Goal: Check status: Check status

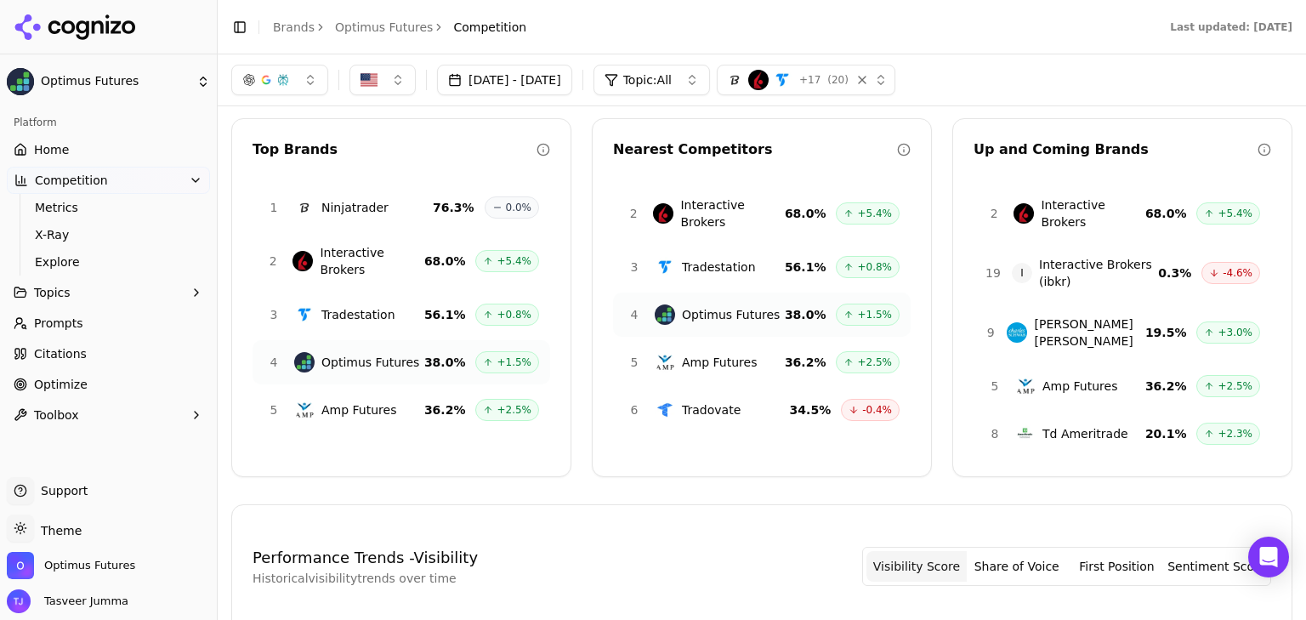
scroll to position [22, 0]
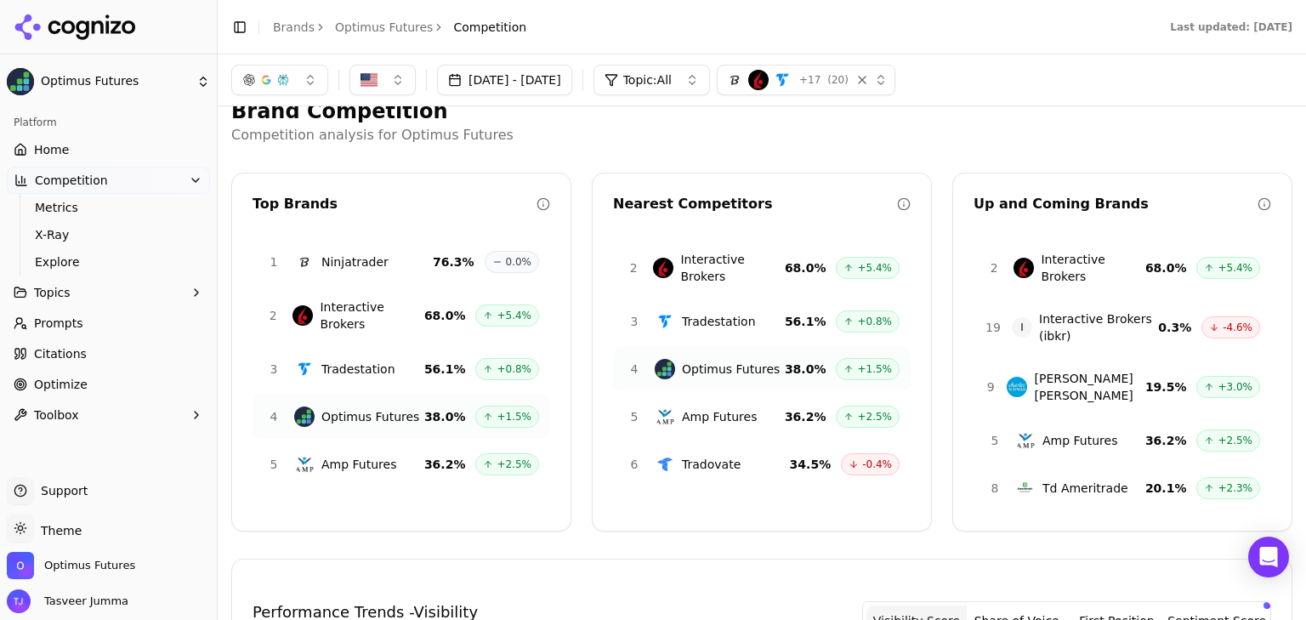
click at [66, 157] on link "Home" at bounding box center [108, 149] width 203 height 27
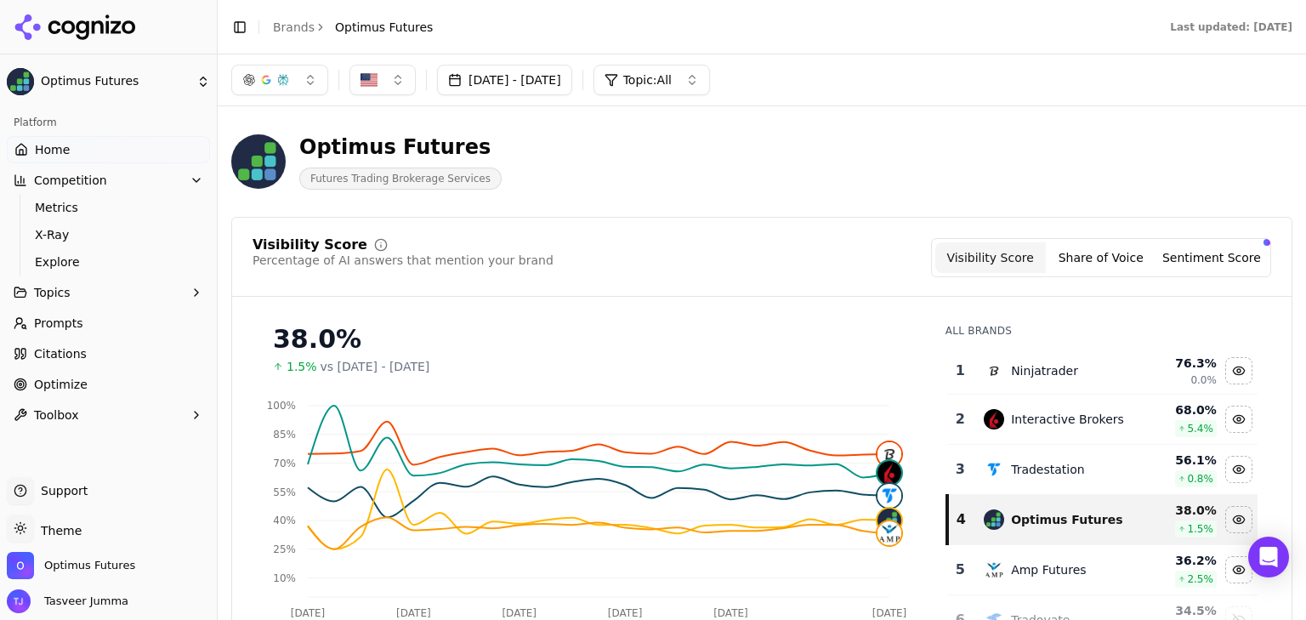
click at [509, 83] on button "[DATE] - [DATE]" at bounding box center [504, 80] width 135 height 31
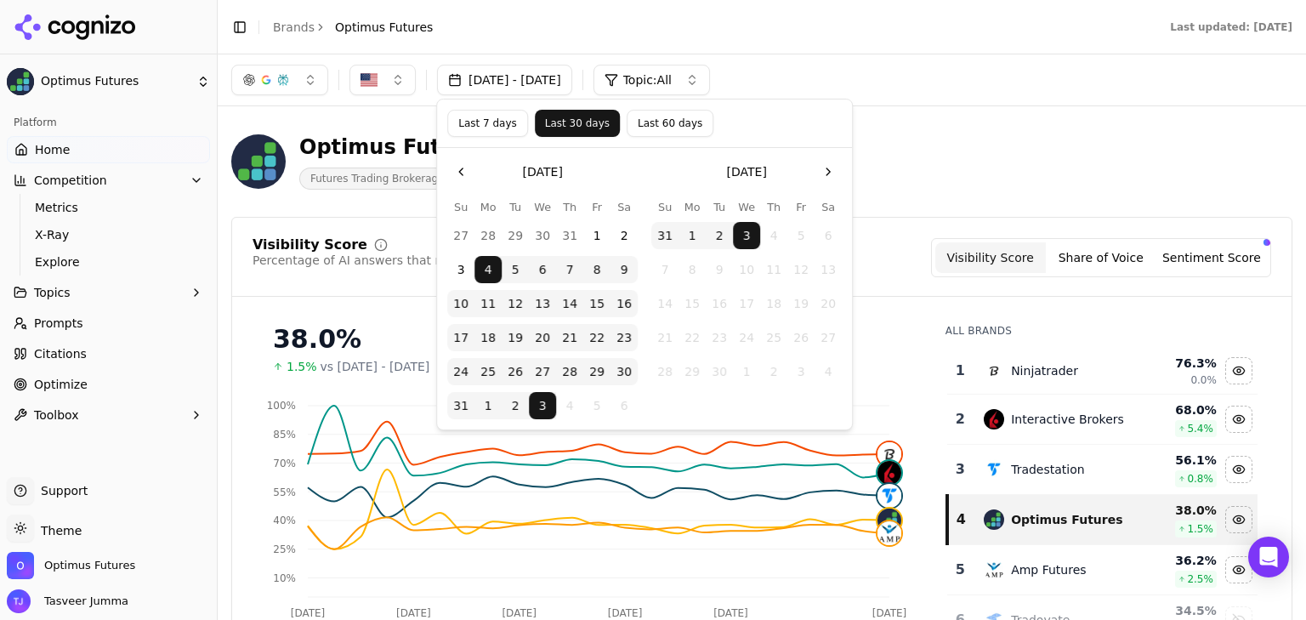
click at [627, 122] on button "Last 60 days" at bounding box center [670, 123] width 87 height 27
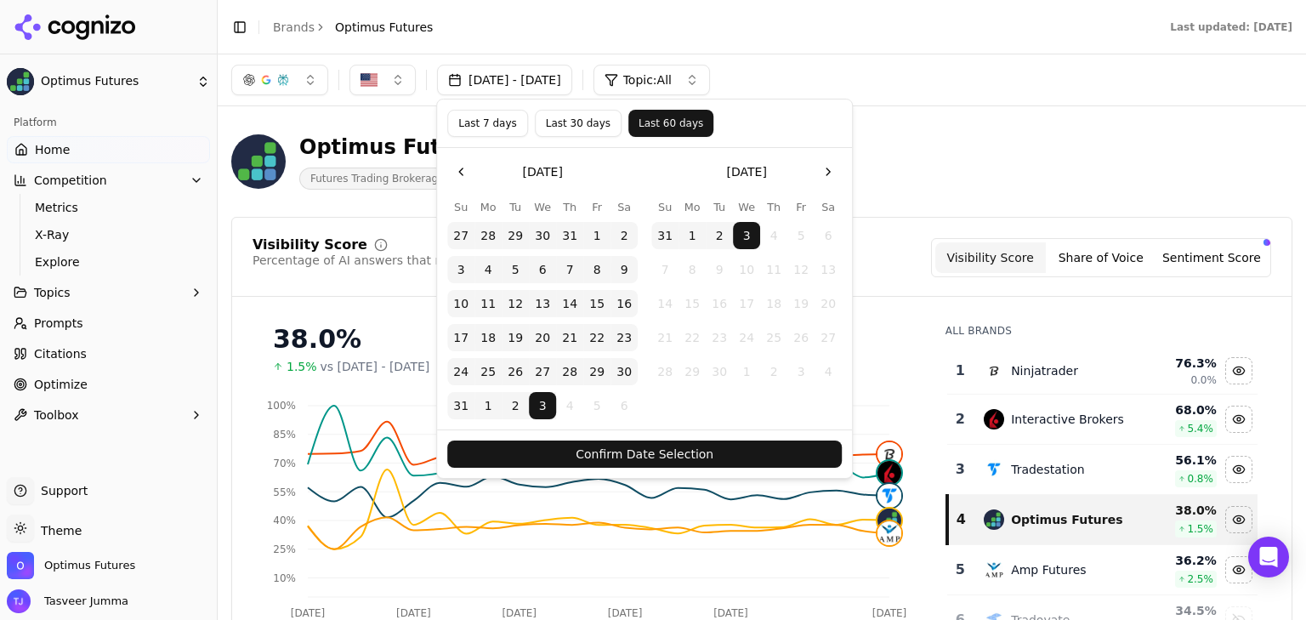
click at [642, 457] on button "Confirm Date Selection" at bounding box center [644, 453] width 395 height 27
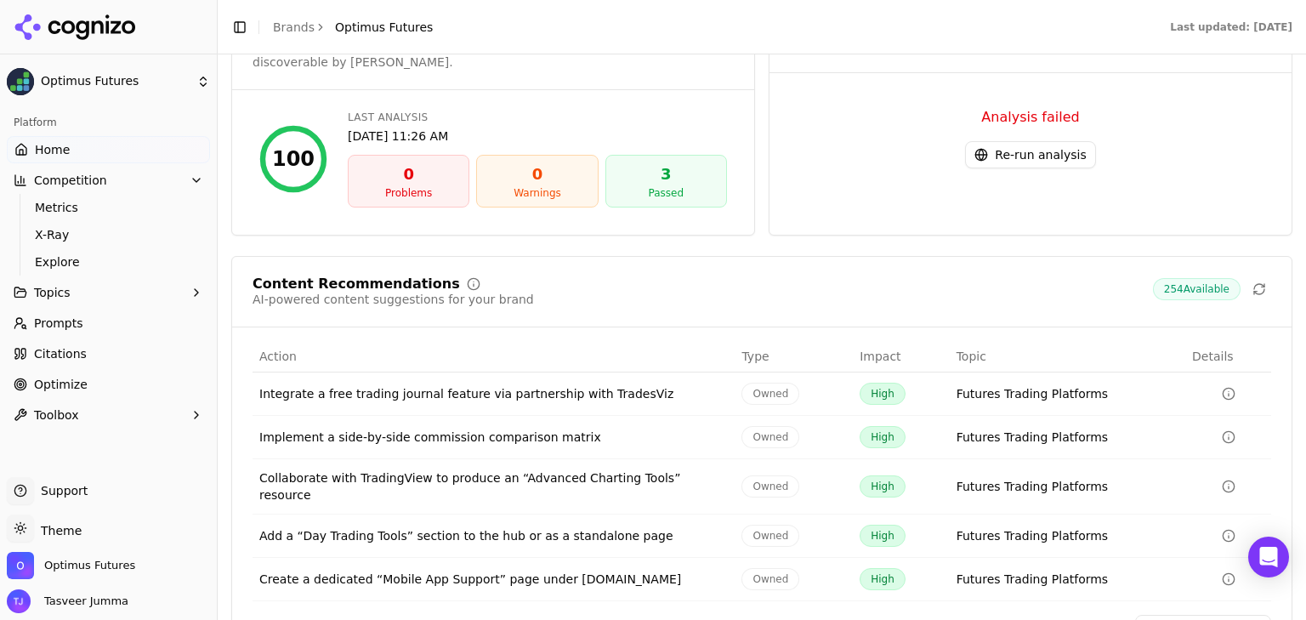
scroll to position [2239, 0]
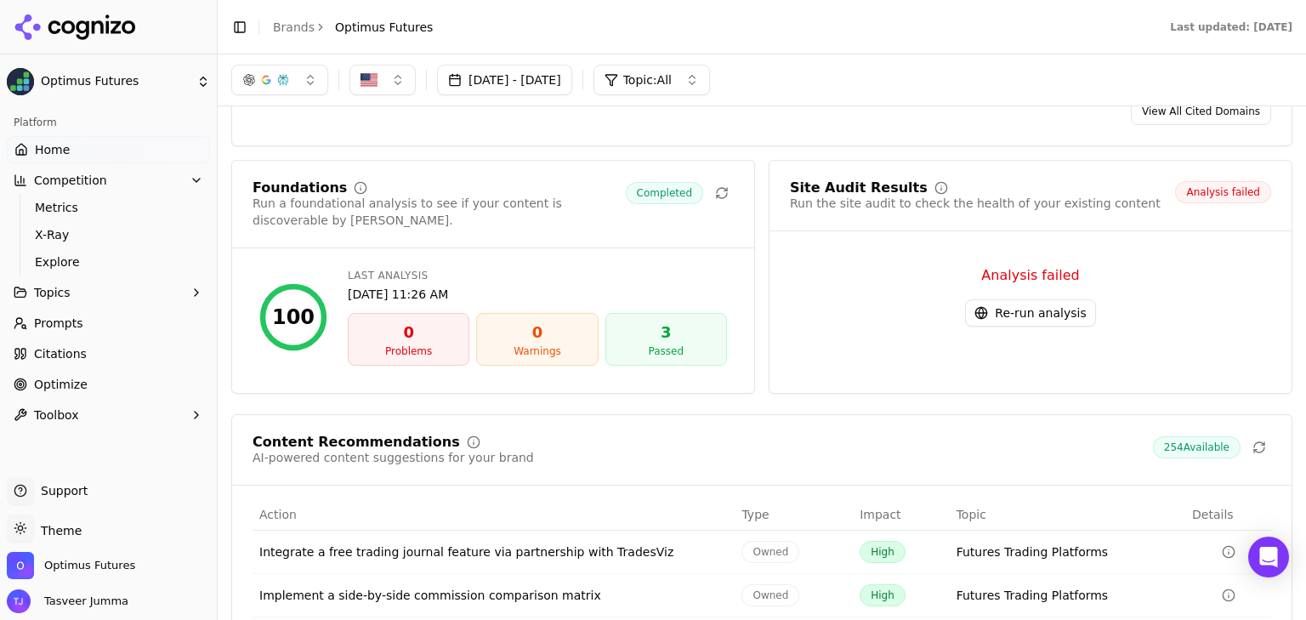
click at [980, 299] on button "Re-run analysis" at bounding box center [1030, 312] width 130 height 27
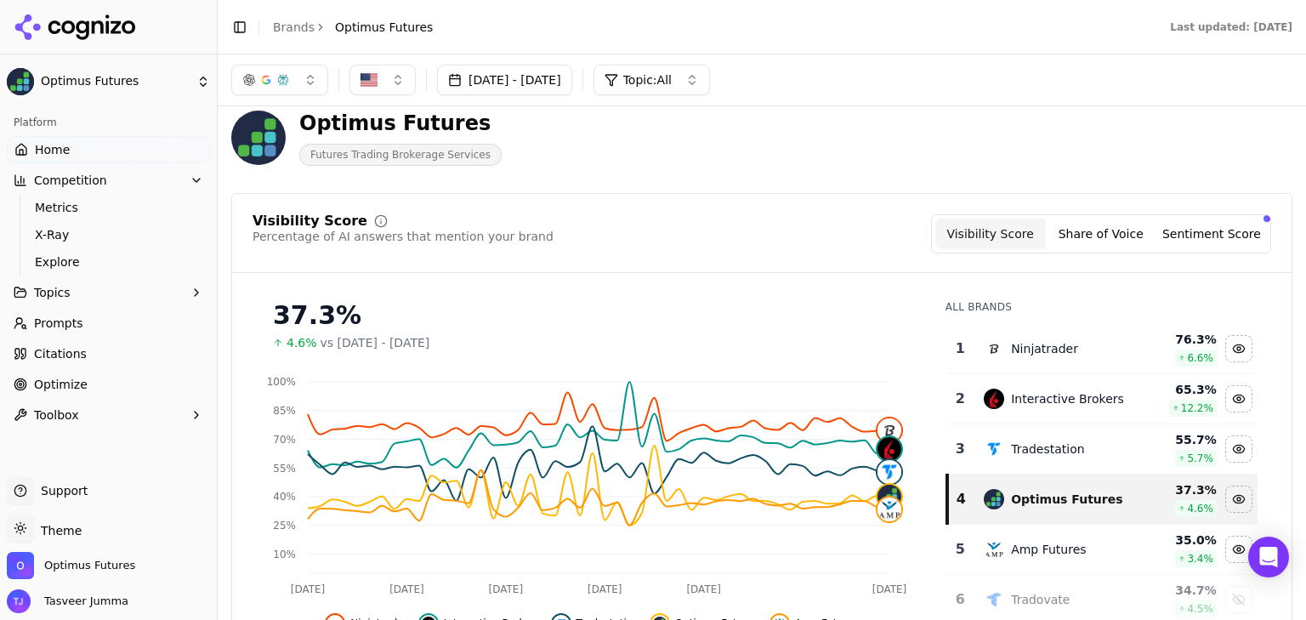
scroll to position [0, 0]
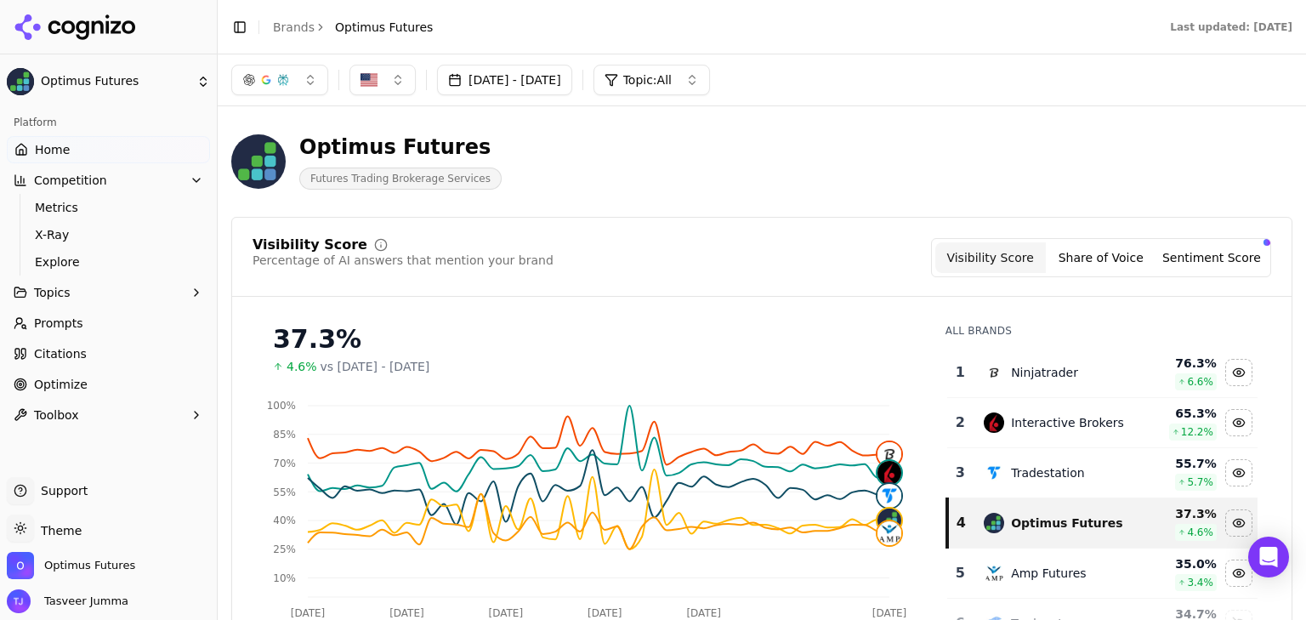
click at [1095, 253] on button "Share of Voice" at bounding box center [1101, 257] width 111 height 31
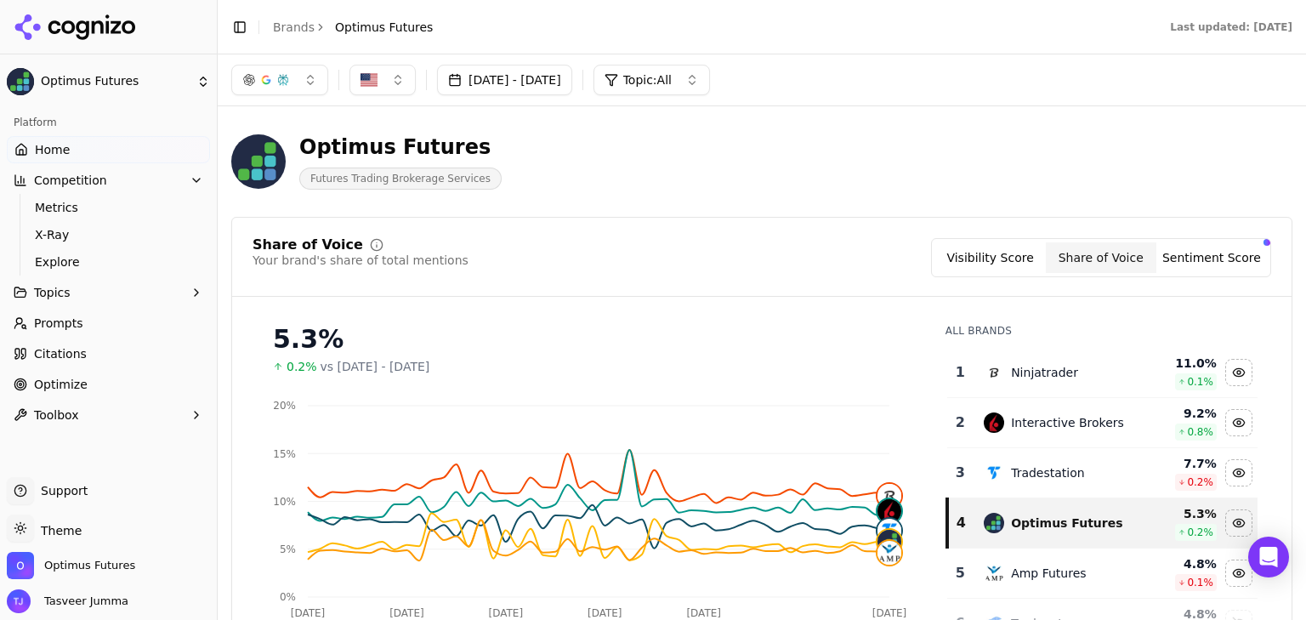
click at [1171, 252] on button "Sentiment Score" at bounding box center [1211, 257] width 111 height 31
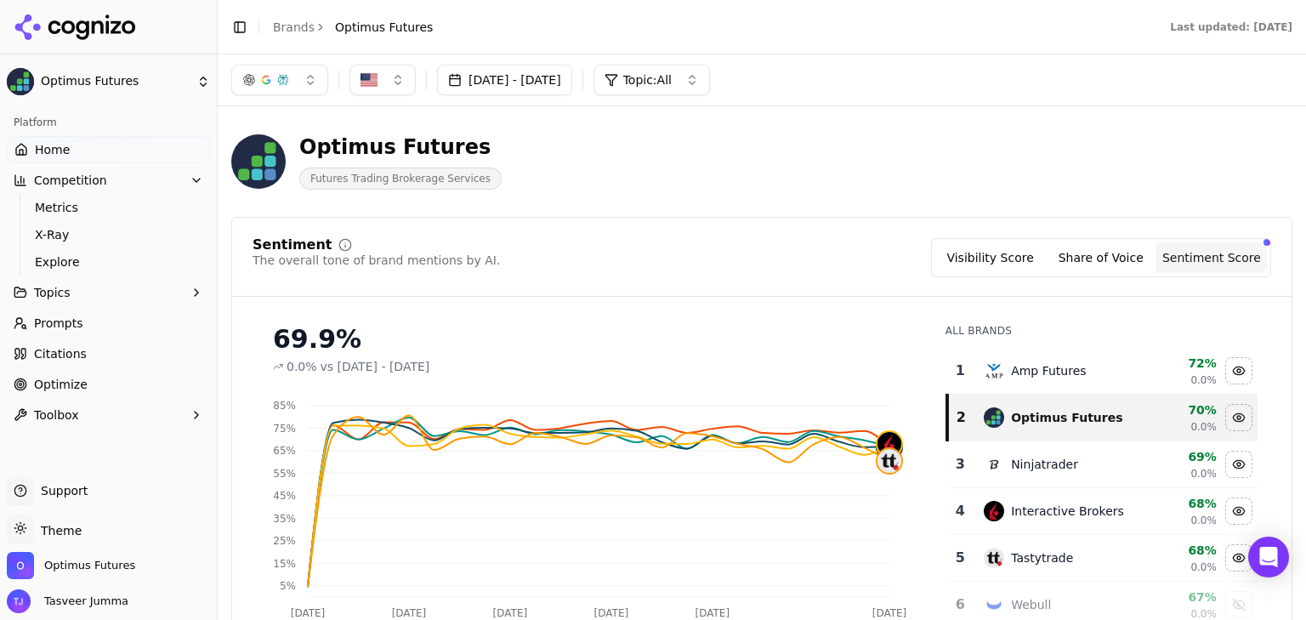
click at [970, 246] on button "Visibility Score" at bounding box center [990, 257] width 111 height 31
